Goal: Information Seeking & Learning: Learn about a topic

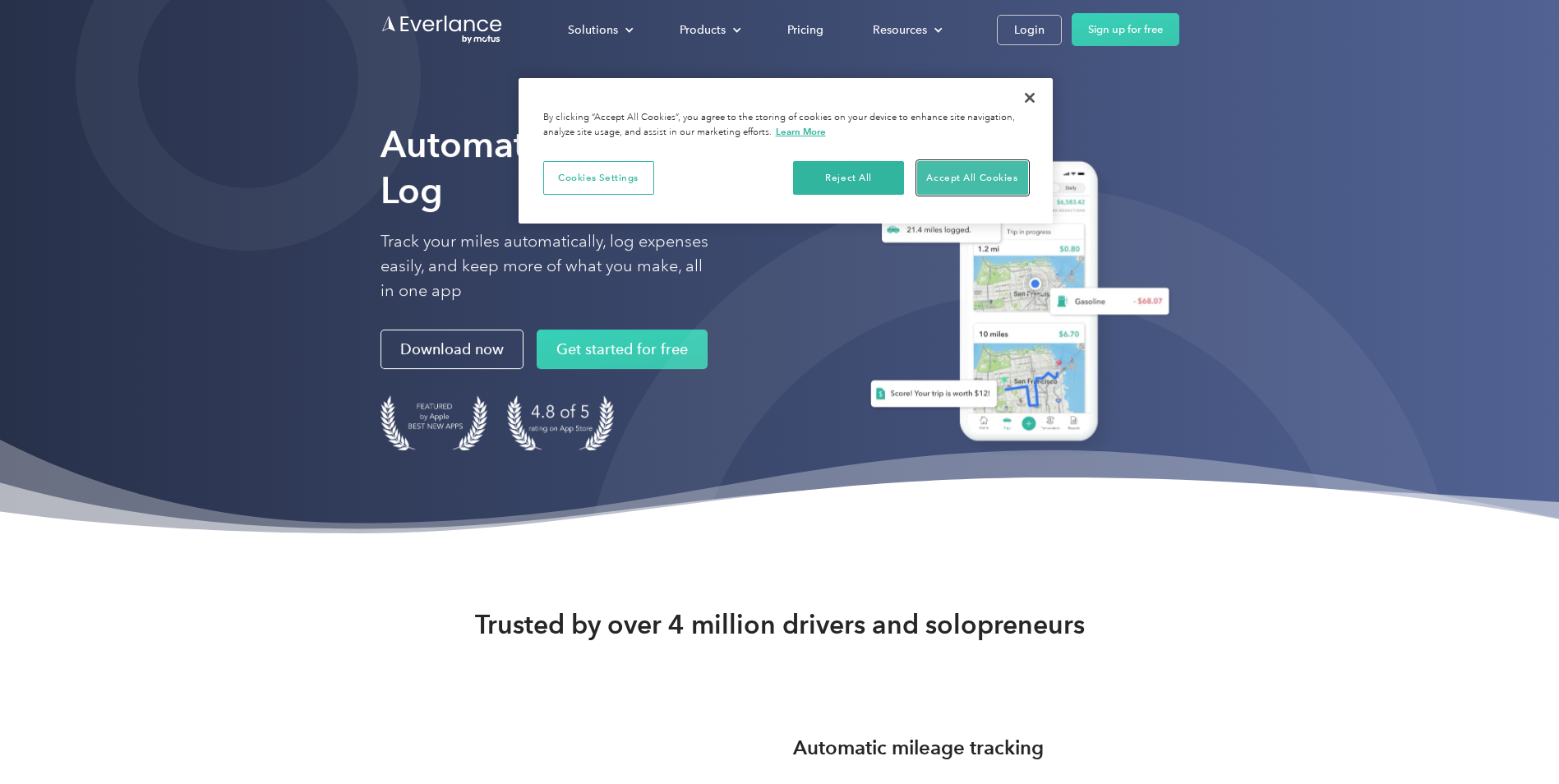
click at [961, 174] on button "Accept All Cookies" at bounding box center [973, 178] width 111 height 34
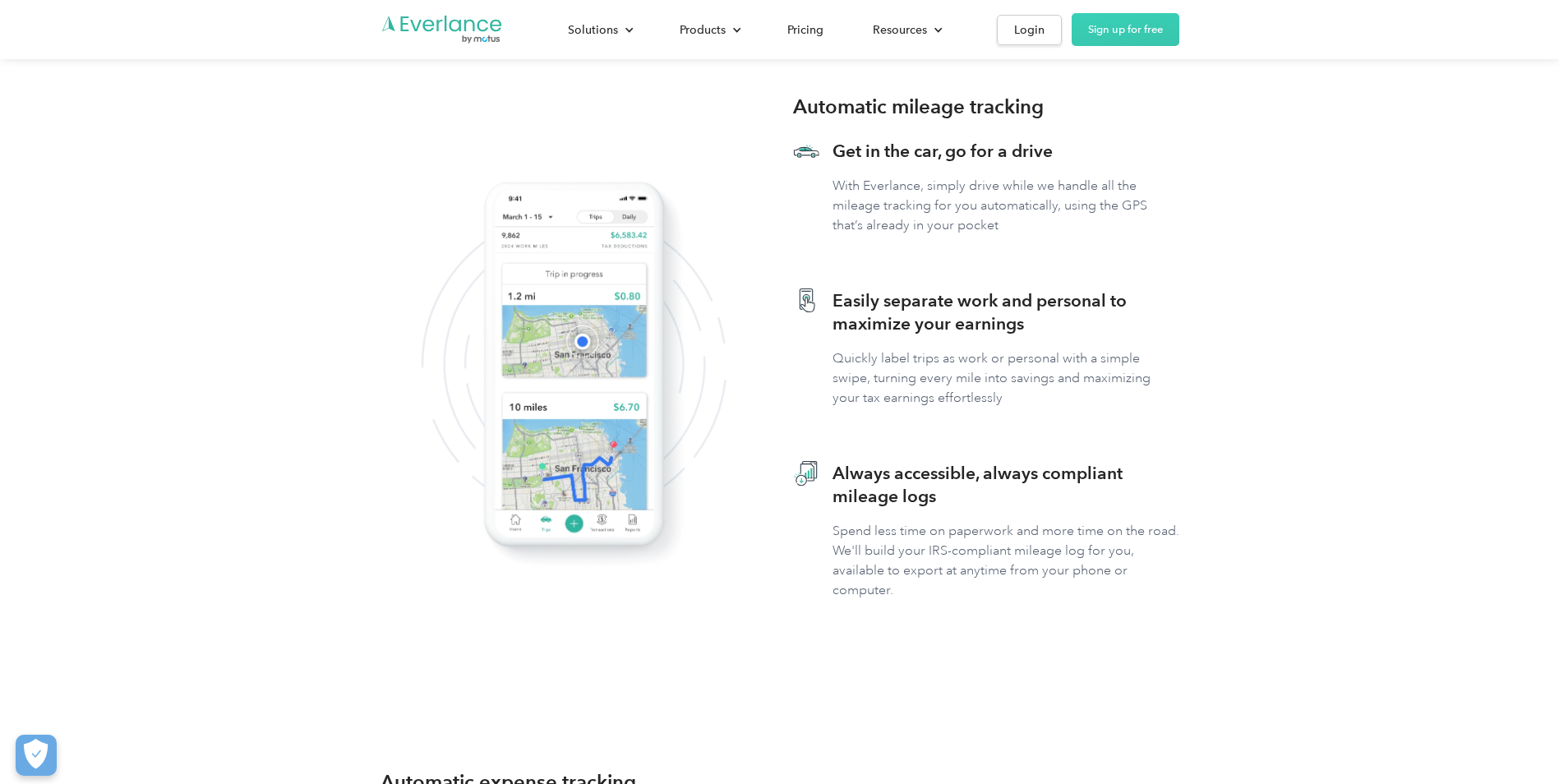
scroll to position [637, 0]
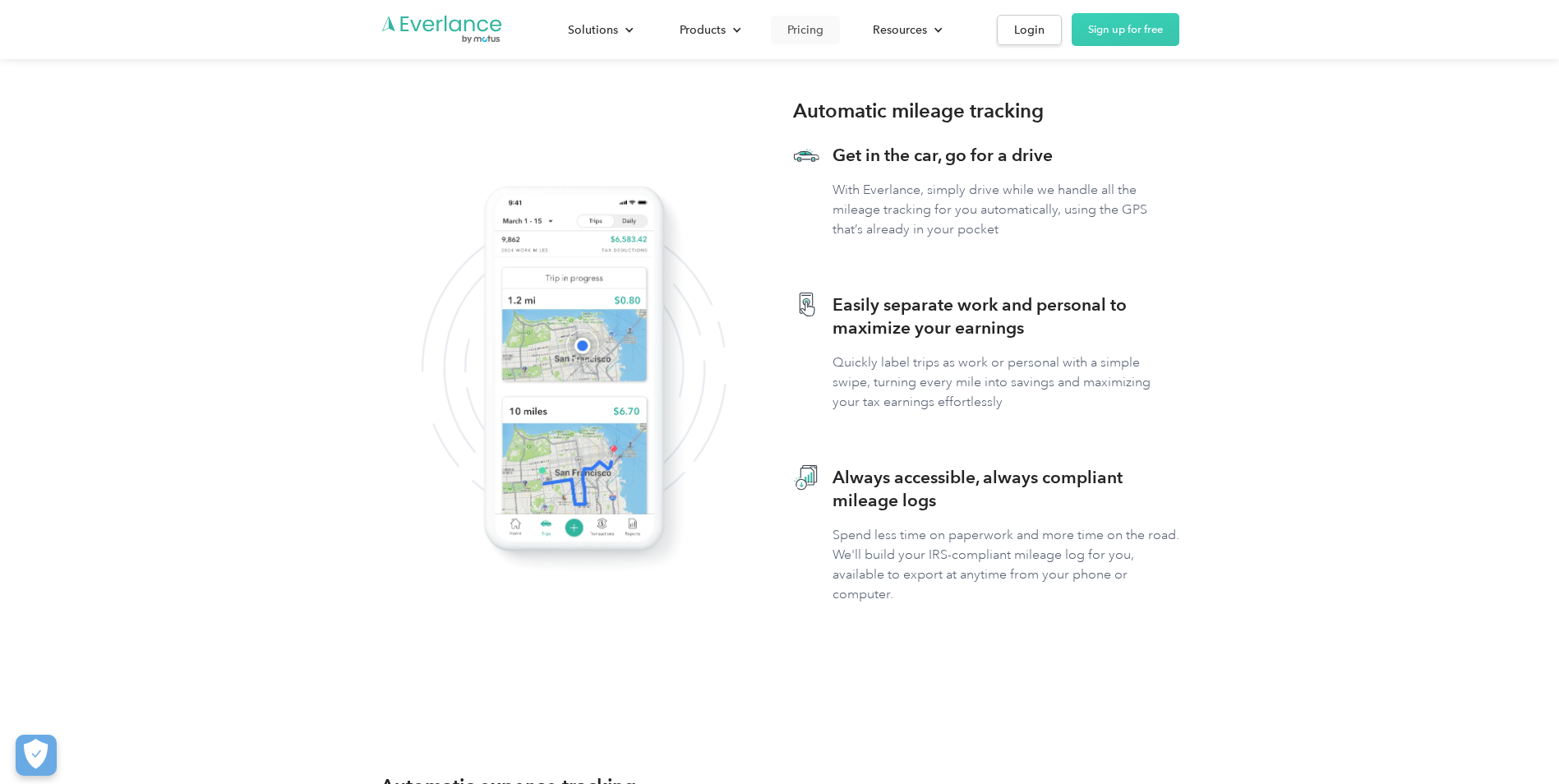
click at [813, 26] on div "Pricing" at bounding box center [805, 30] width 36 height 21
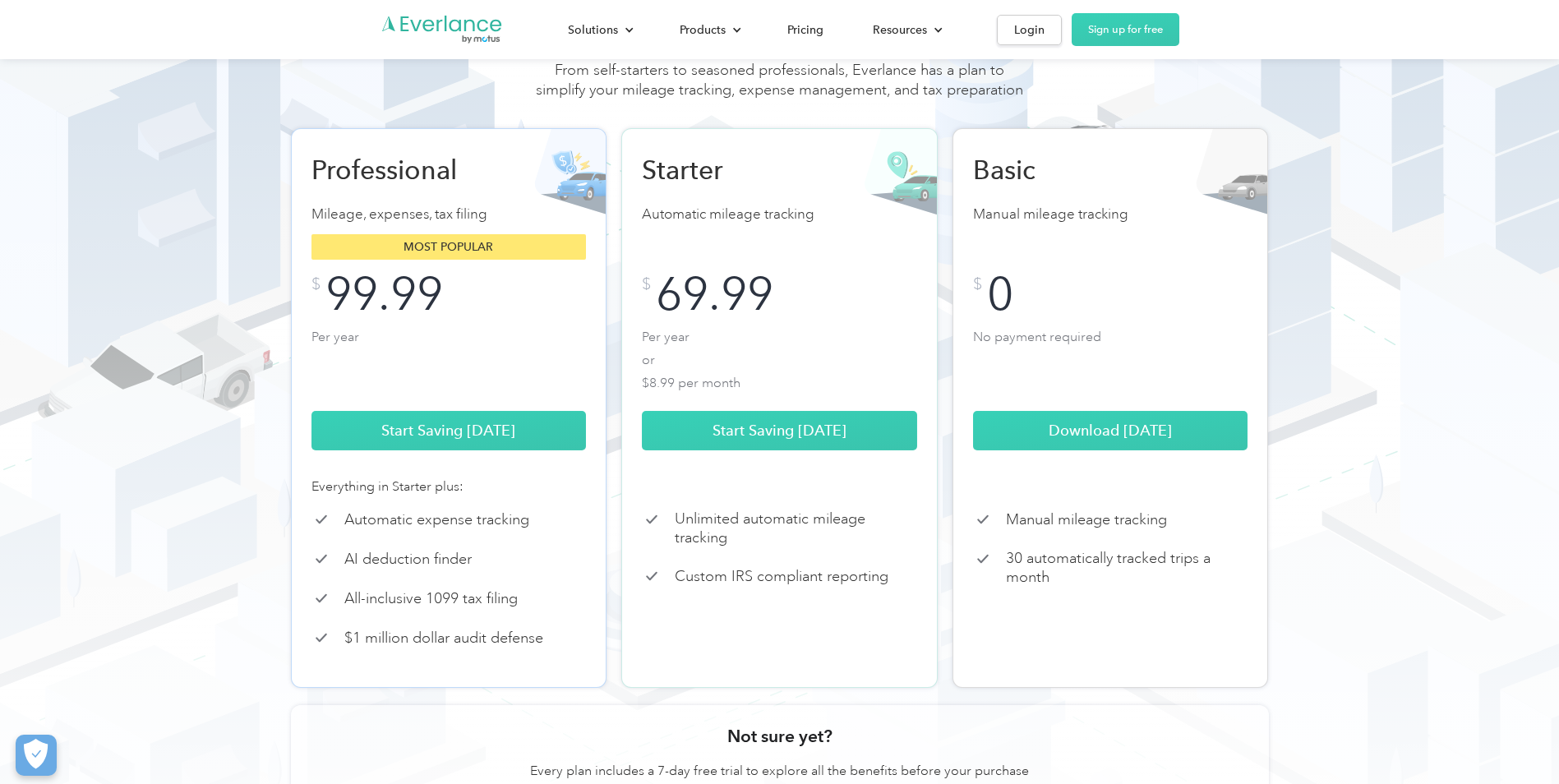
scroll to position [144, 0]
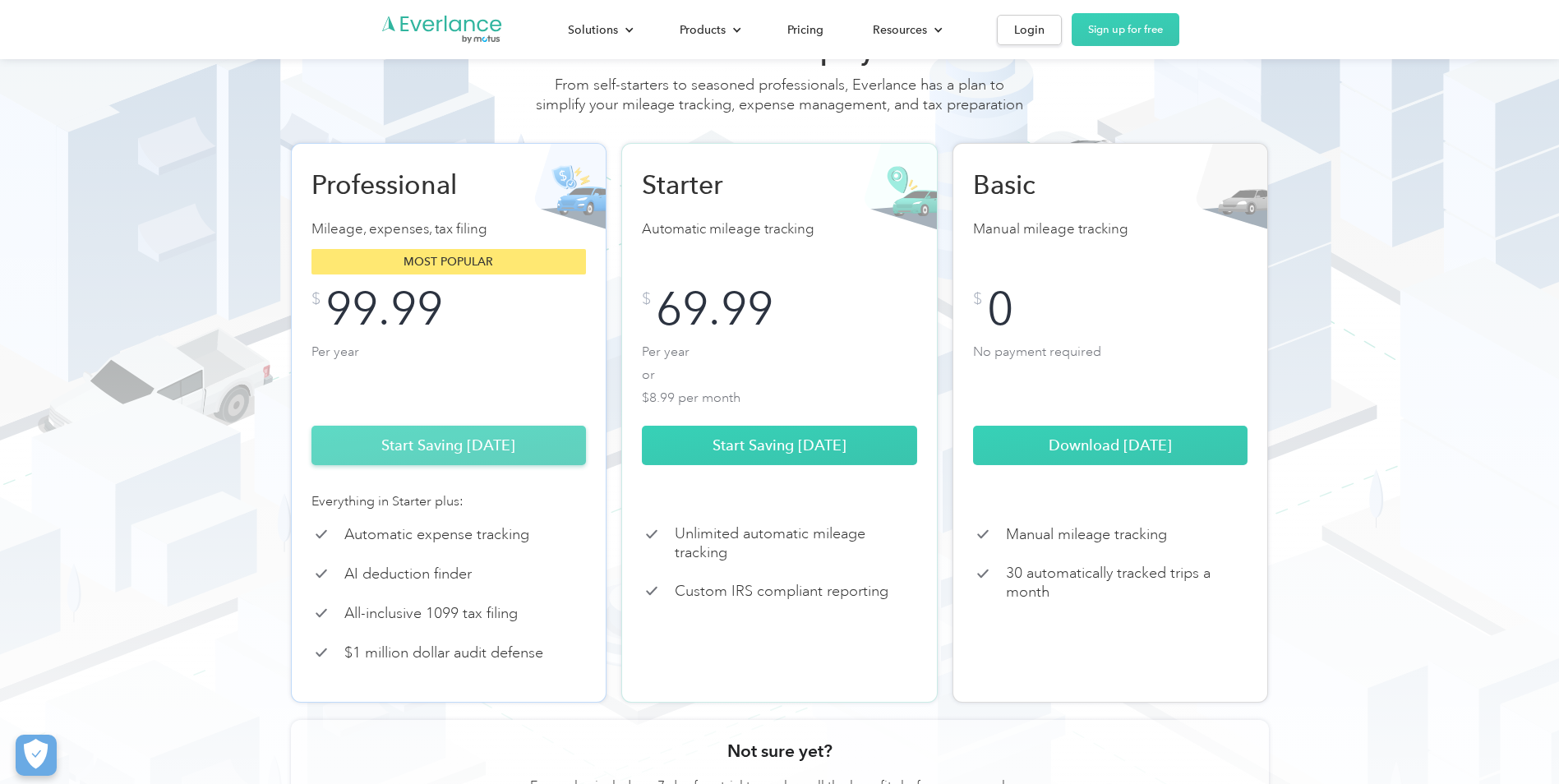
click at [436, 465] on link "Start Saving Today" at bounding box center [449, 445] width 275 height 39
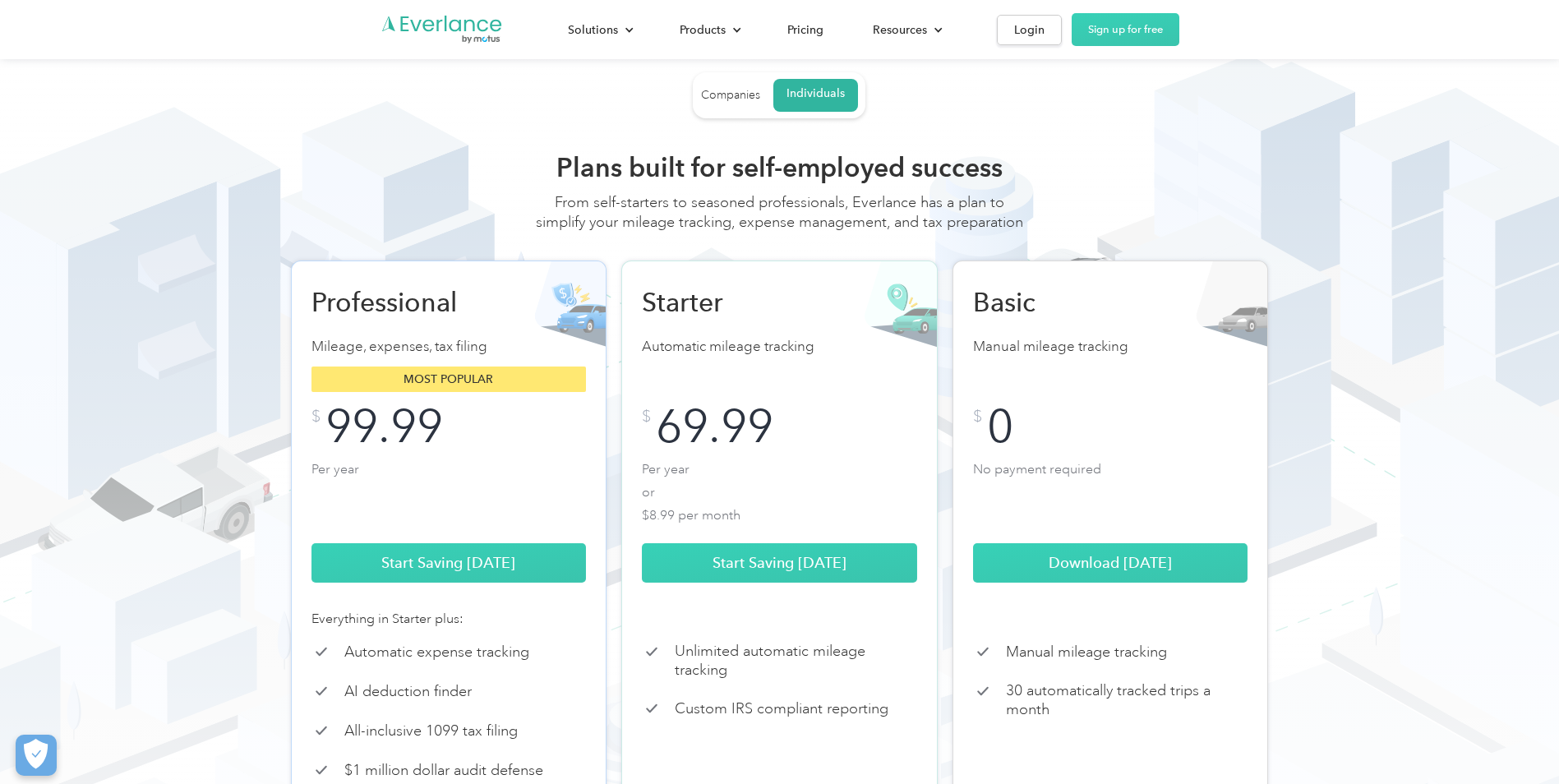
scroll to position [0, 0]
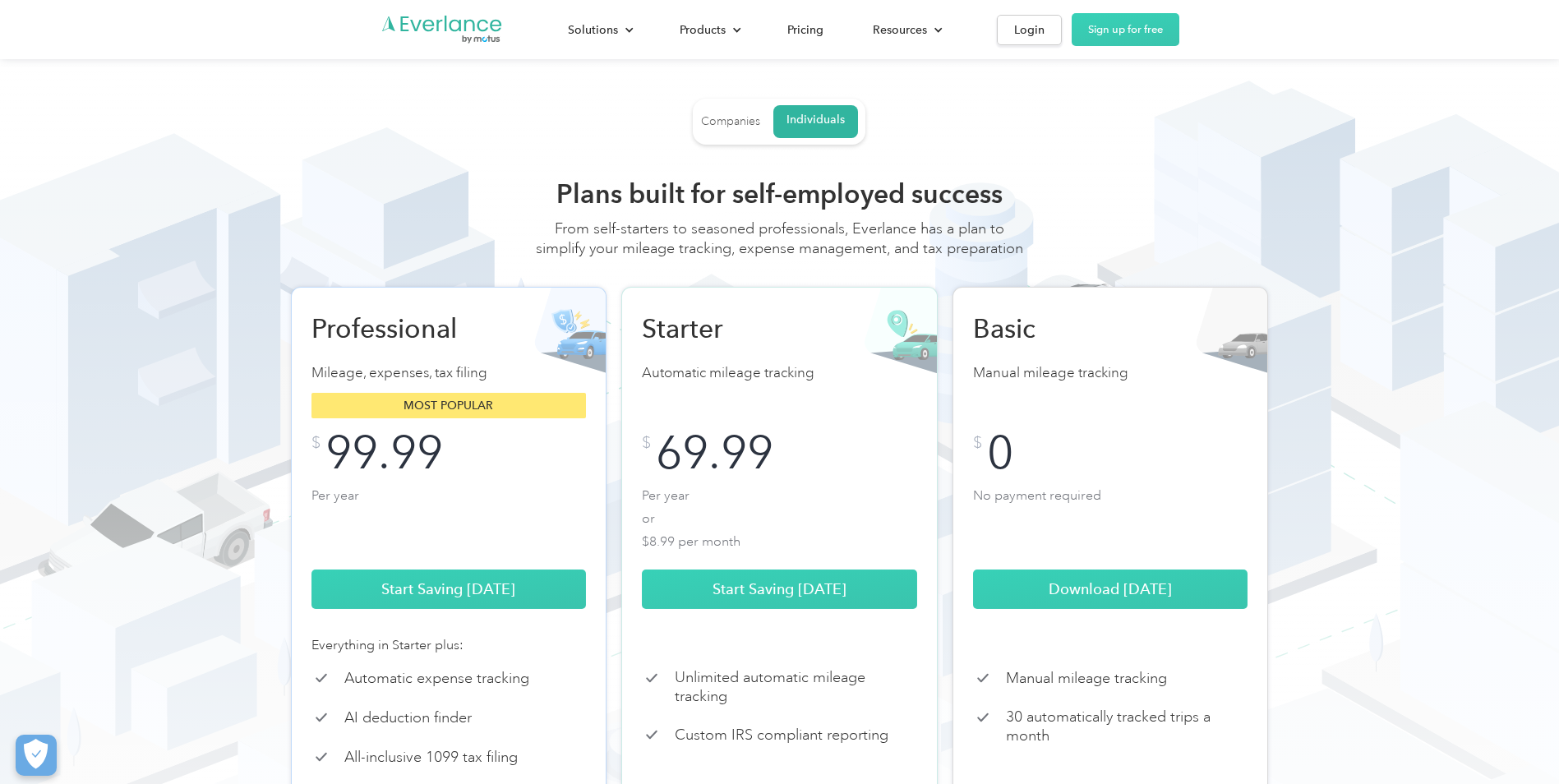
click at [730, 120] on div "Companies" at bounding box center [730, 122] width 60 height 15
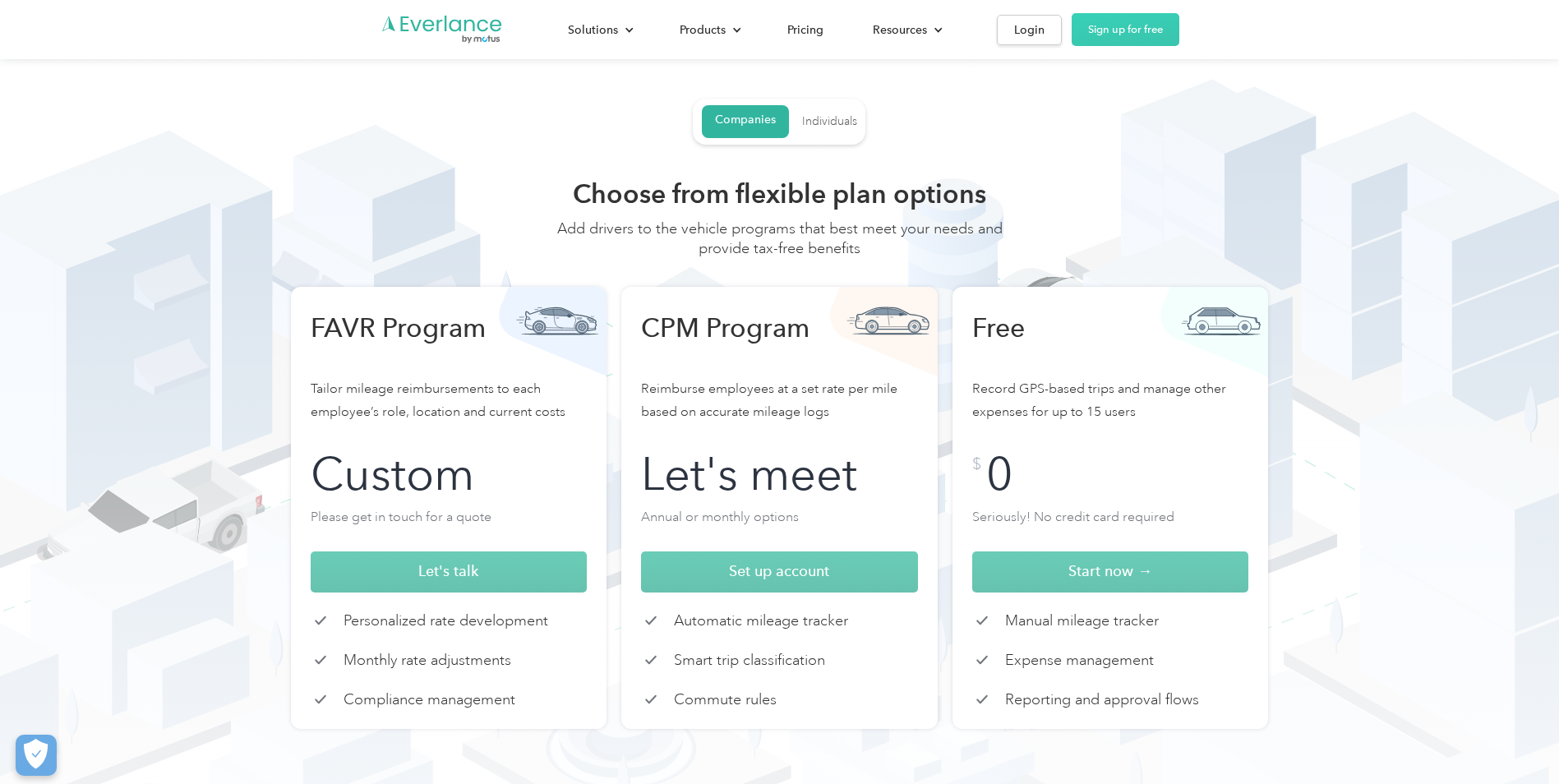
click at [824, 120] on div "Individuals" at bounding box center [830, 122] width 55 height 15
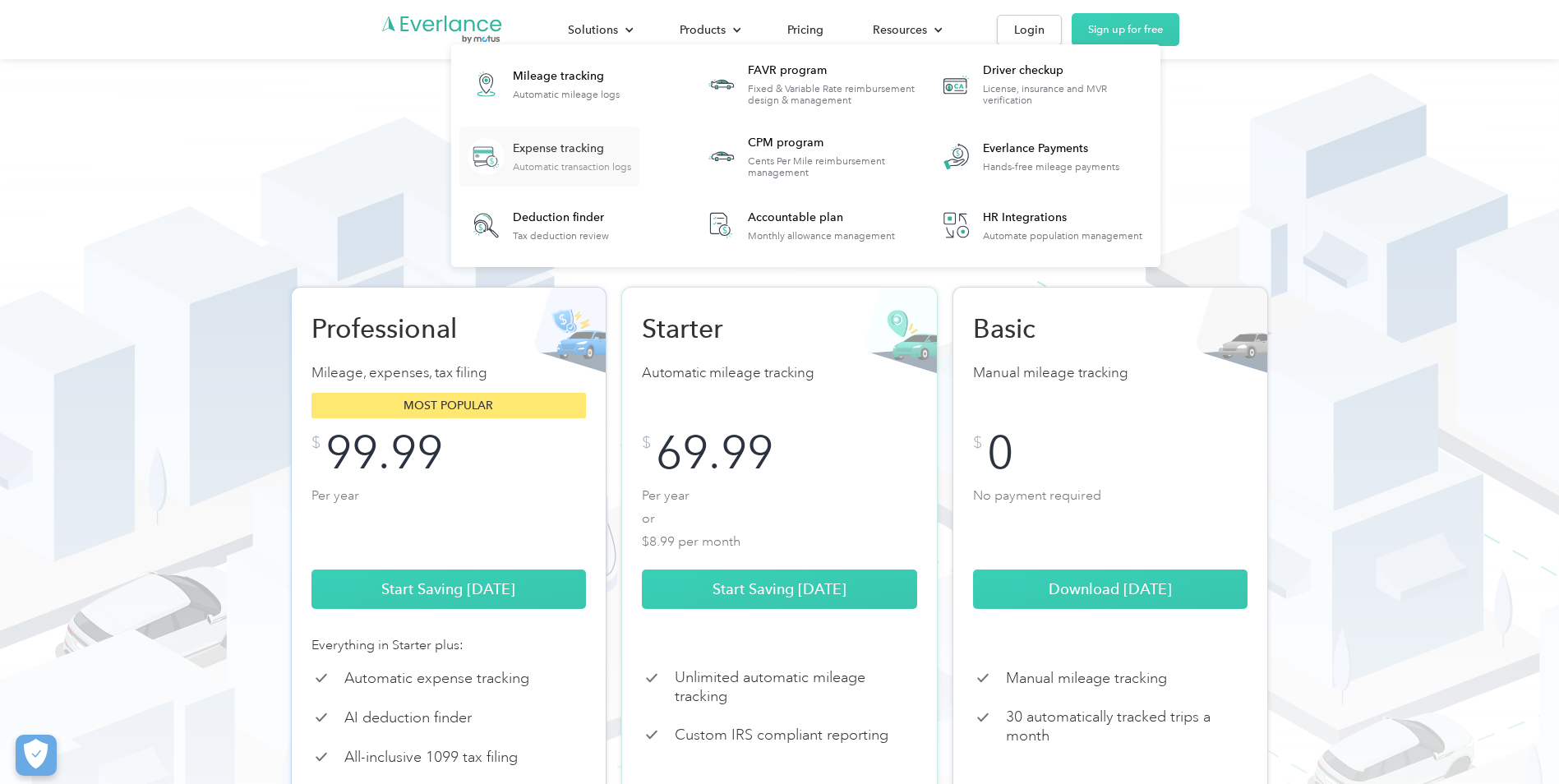
click at [524, 153] on div "Expense tracking" at bounding box center [572, 149] width 118 height 17
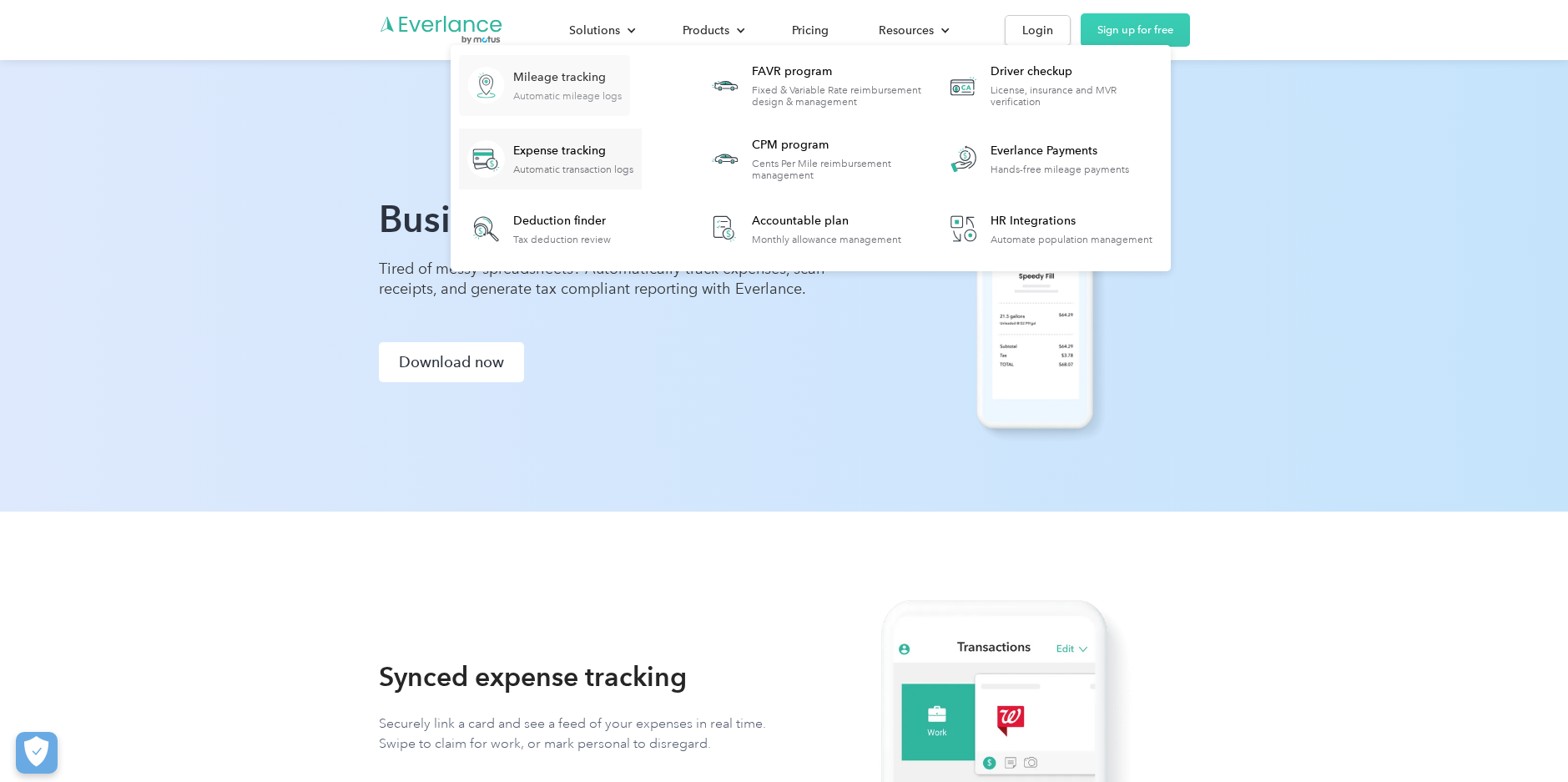
click at [572, 82] on div "Mileage tracking" at bounding box center [567, 78] width 108 height 17
